Goal: Obtain resource: Download file/media

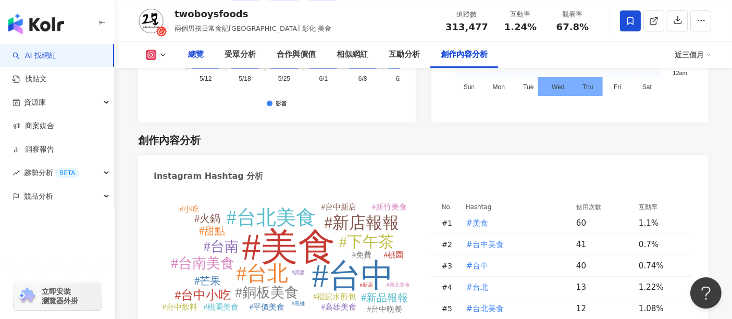
click at [199, 57] on div "總覽" at bounding box center [196, 54] width 16 height 13
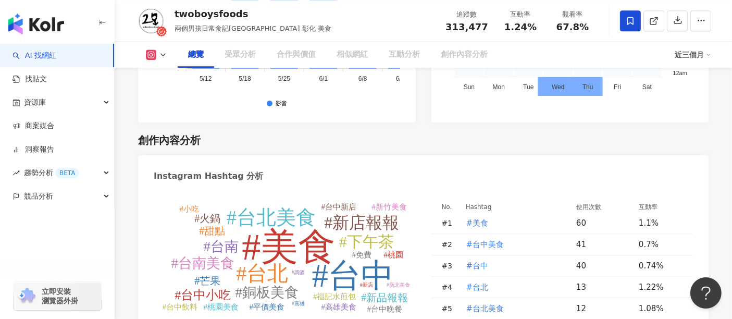
scroll to position [64, 0]
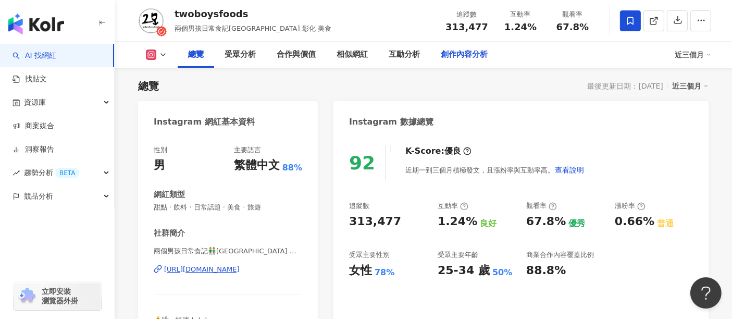
click at [458, 56] on div "創作內容分析" at bounding box center [464, 54] width 47 height 13
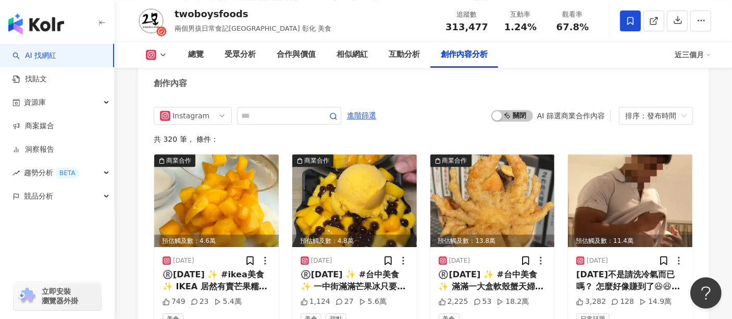
scroll to position [3202, 0]
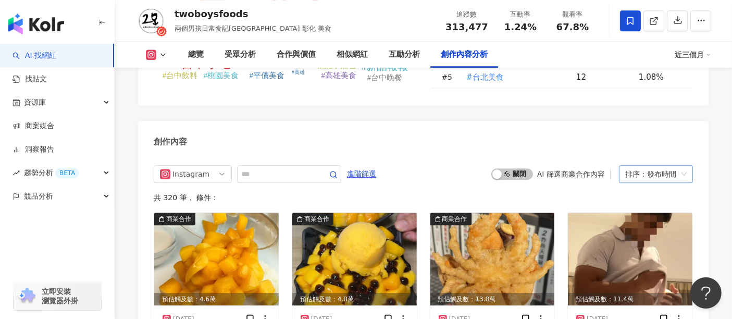
click at [688, 165] on div "排序：發布時間" at bounding box center [656, 174] width 74 height 18
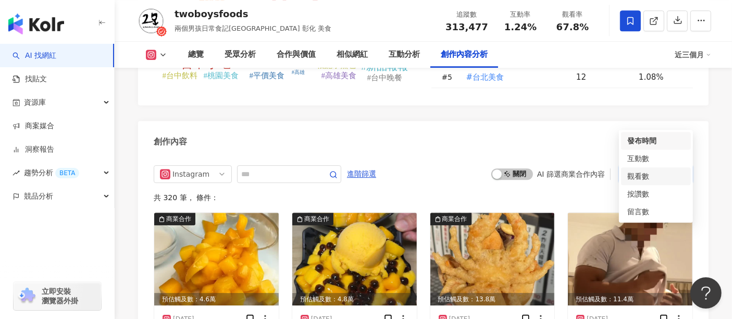
click at [649, 178] on div "觀看數" at bounding box center [656, 175] width 57 height 11
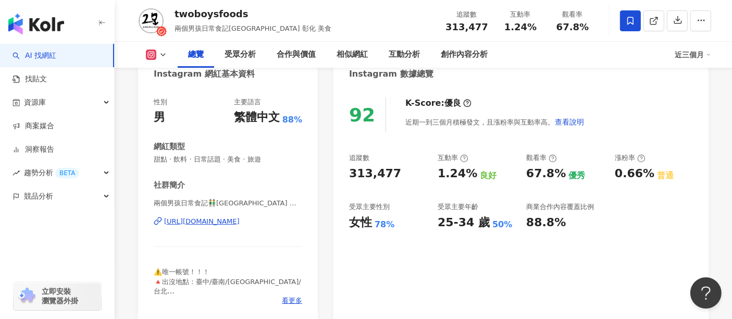
scroll to position [129, 0]
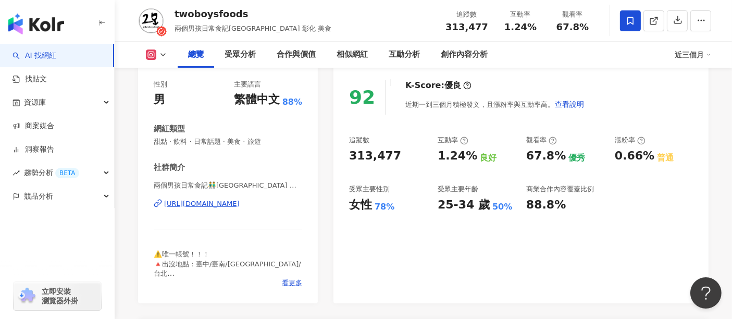
click at [704, 54] on div "近三個月" at bounding box center [693, 54] width 36 height 17
click at [697, 101] on link "近六個月" at bounding box center [697, 98] width 29 height 11
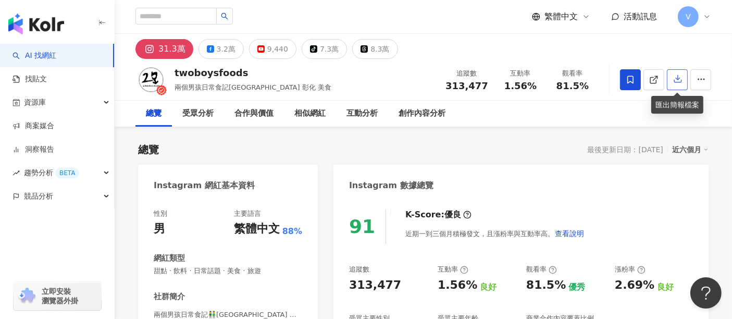
click at [676, 78] on icon "button" at bounding box center [678, 78] width 9 height 9
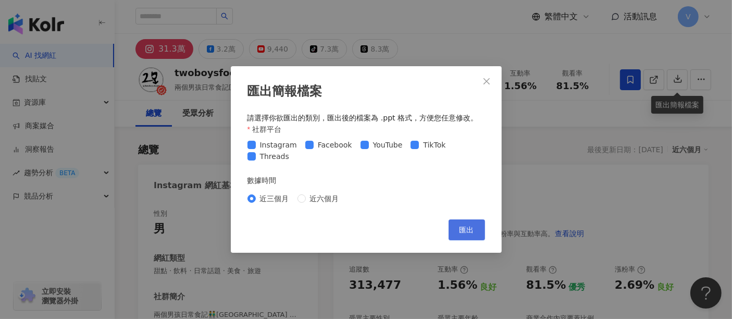
click at [469, 230] on span "匯出" at bounding box center [467, 230] width 15 height 8
click at [464, 234] on span "匯出" at bounding box center [467, 230] width 15 height 8
